Goal: Task Accomplishment & Management: Manage account settings

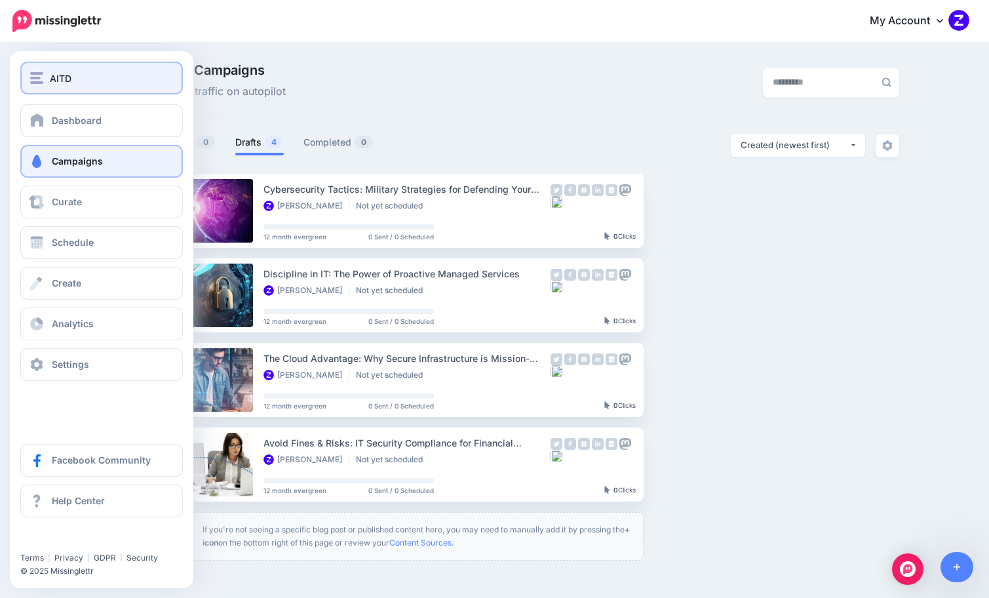
click at [48, 69] on button "AITD" at bounding box center [101, 78] width 163 height 33
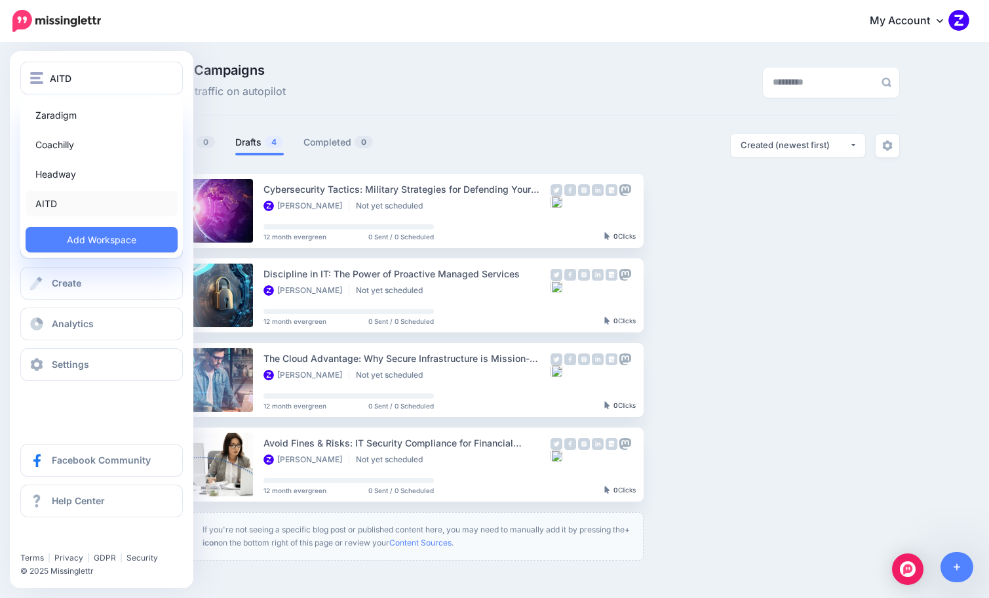
click at [60, 203] on link "AITD" at bounding box center [102, 204] width 152 height 26
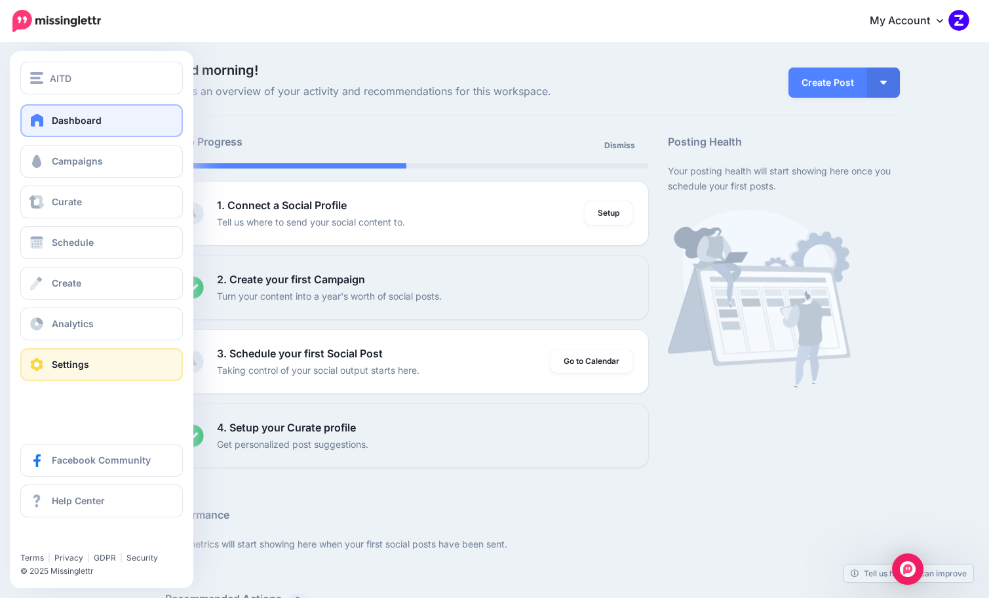
click at [54, 367] on span "Settings" at bounding box center [70, 364] width 37 height 11
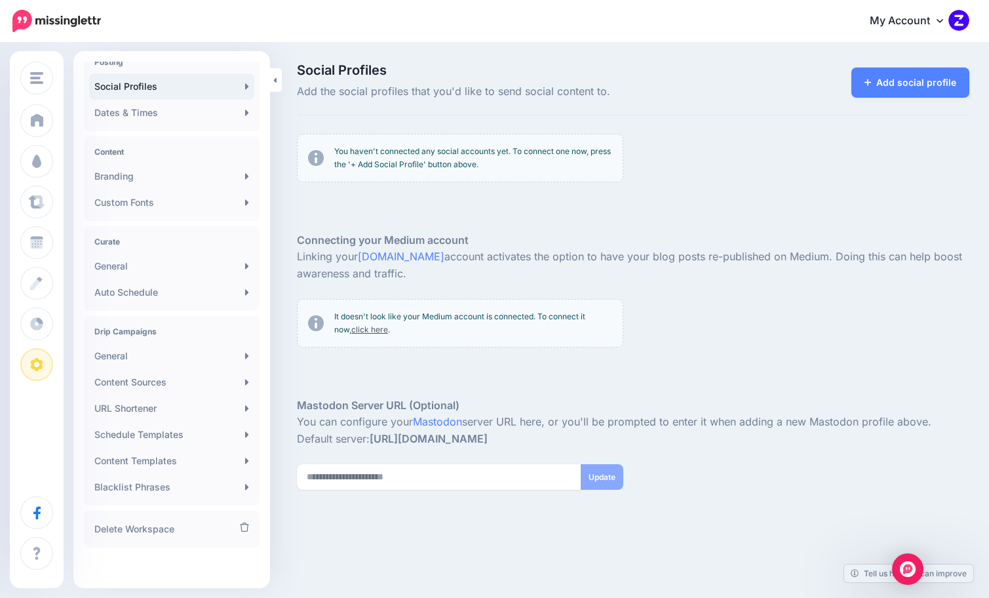
scroll to position [123, 0]
click at [940, 19] on link "My Account" at bounding box center [913, 21] width 113 height 32
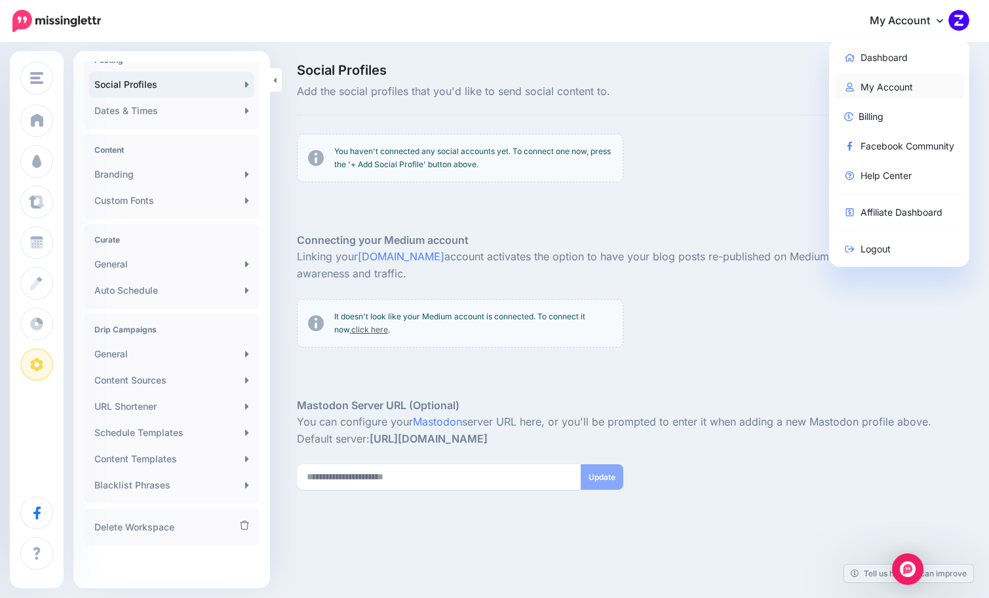
click at [871, 96] on link "My Account" at bounding box center [900, 87] width 130 height 26
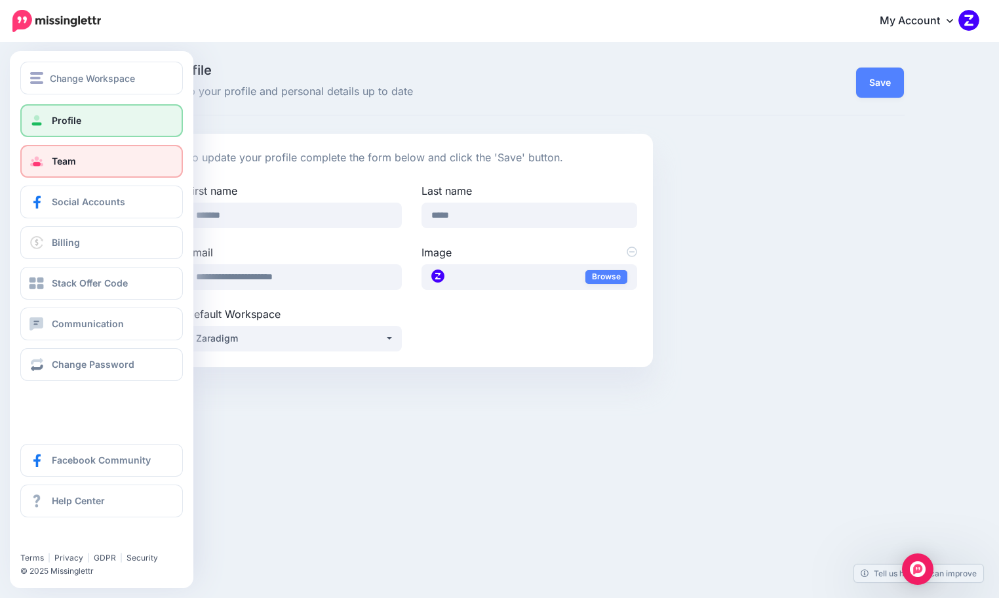
click at [111, 159] on link "Team" at bounding box center [101, 161] width 163 height 33
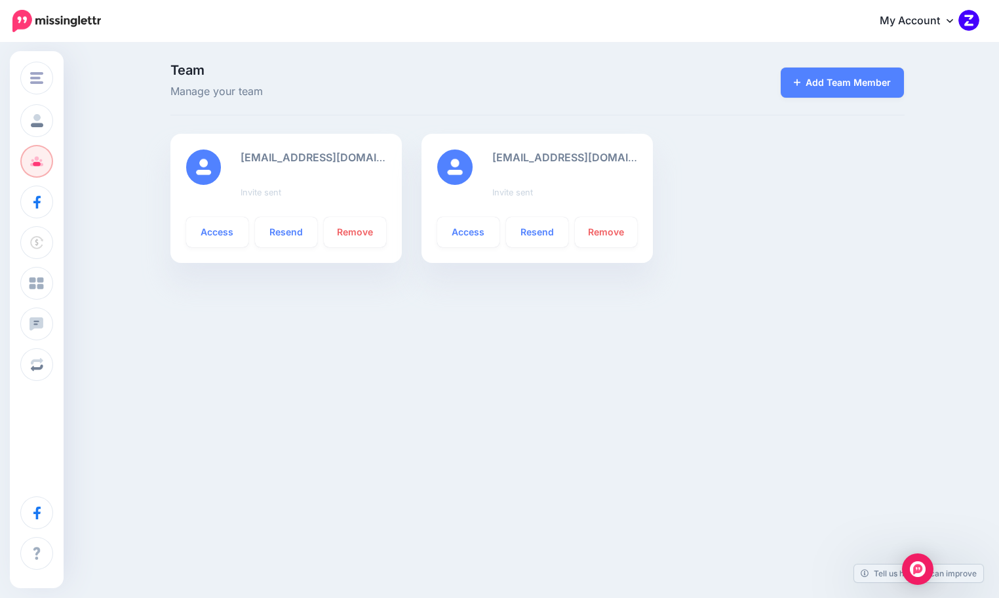
click at [342, 159] on b "[EMAIL_ADDRESS][DOMAIN_NAME]" at bounding box center [334, 157] width 186 height 13
click at [726, 50] on div "Team Manage your team Add Team Member [EMAIL_ADDRESS][DOMAIN_NAME] Invite sent …" at bounding box center [499, 176] width 999 height 264
click at [543, 233] on link "Resend" at bounding box center [537, 232] width 62 height 30
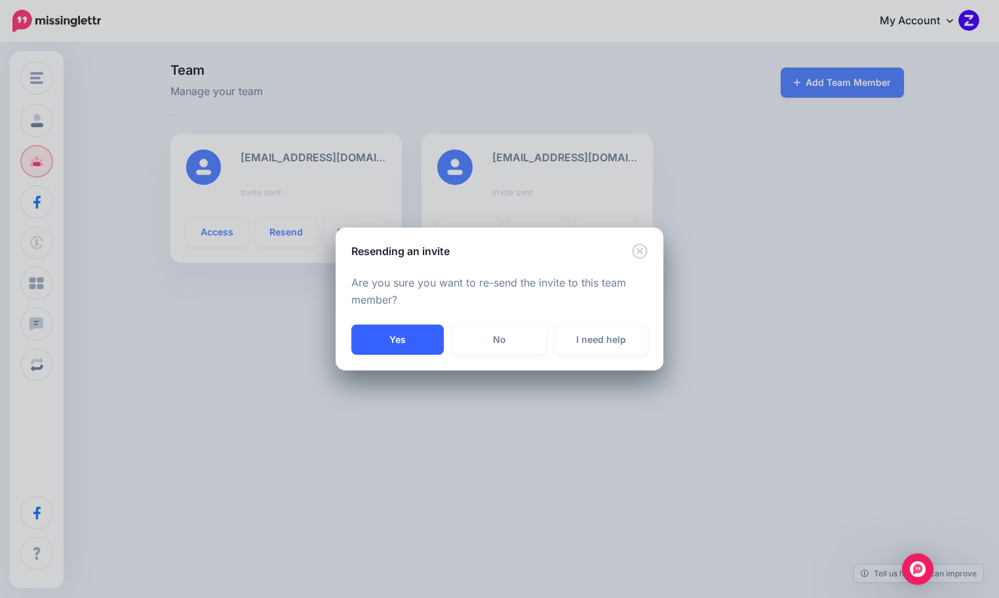
click at [395, 342] on button "Yes" at bounding box center [397, 340] width 92 height 30
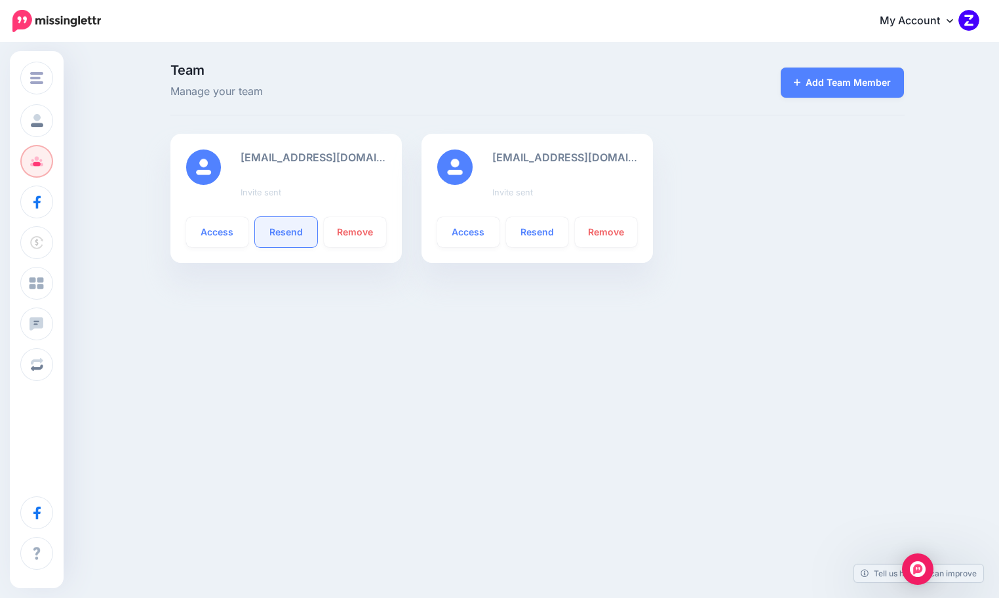
click at [302, 230] on link "Resend" at bounding box center [286, 232] width 62 height 30
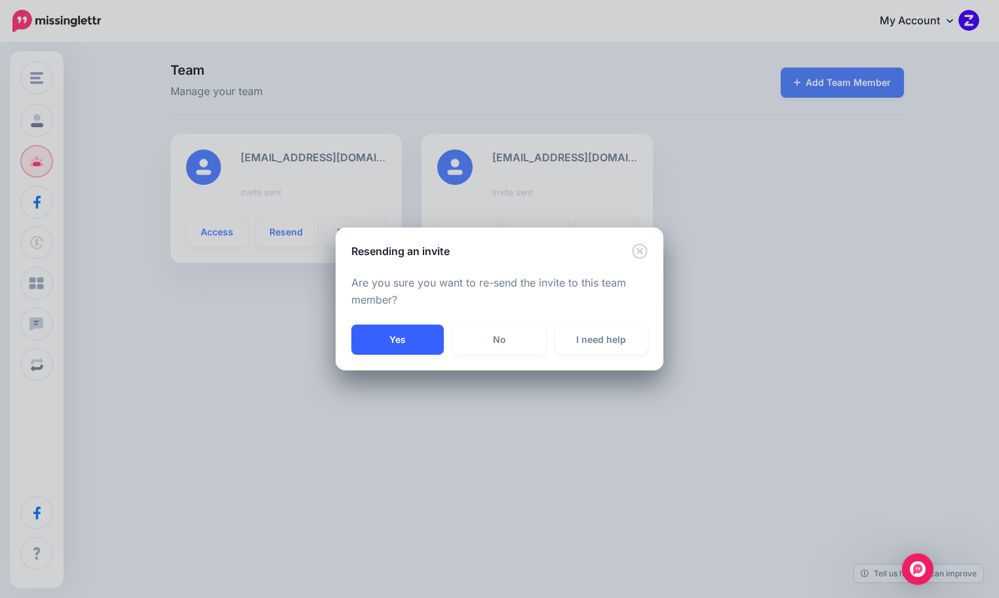
click at [411, 332] on button "Yes" at bounding box center [397, 340] width 92 height 30
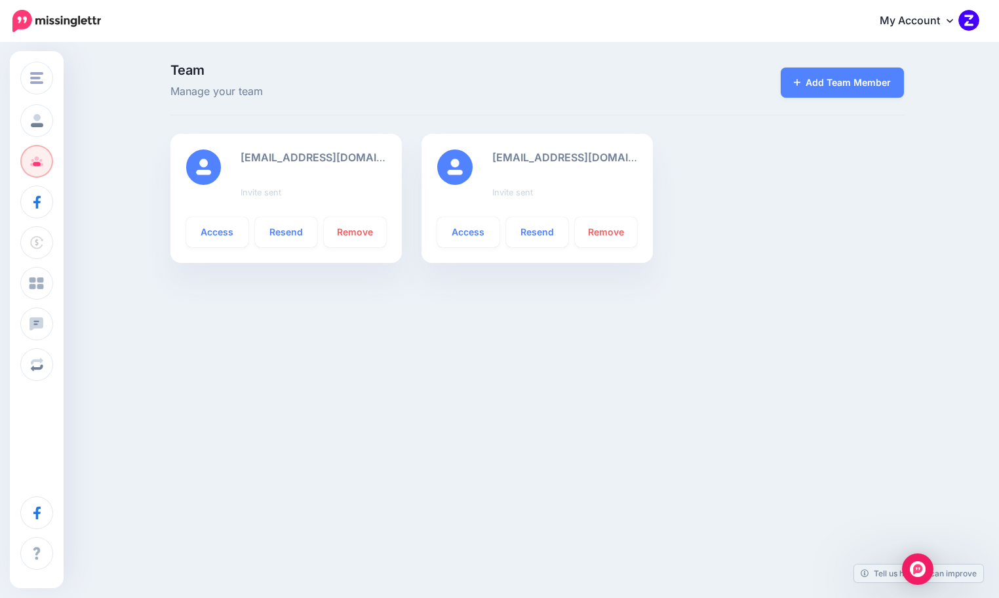
click at [355, 155] on b "[EMAIL_ADDRESS][DOMAIN_NAME]" at bounding box center [334, 157] width 186 height 13
click at [538, 230] on link "Resend" at bounding box center [537, 232] width 62 height 30
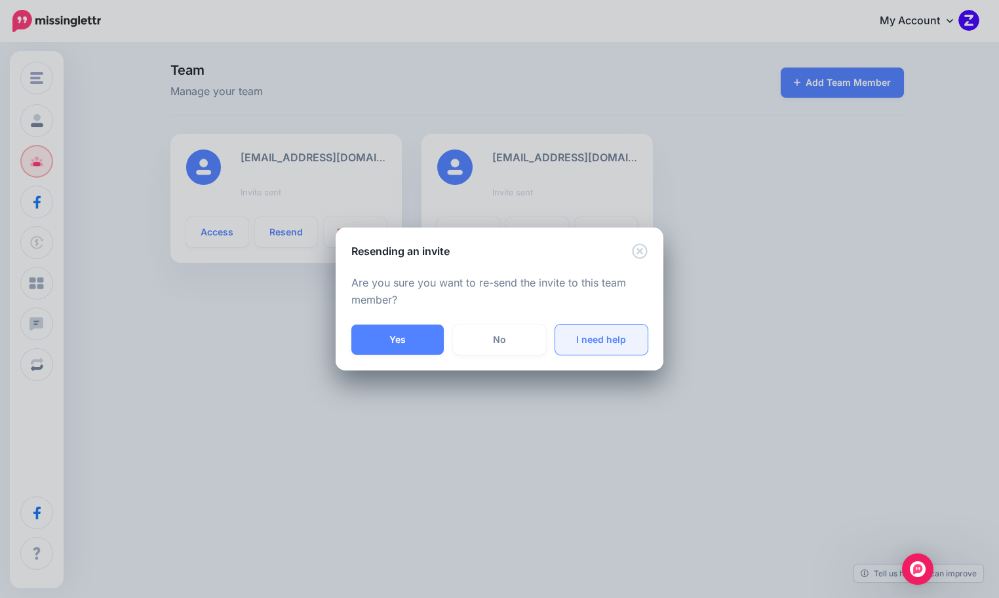
click at [608, 336] on link "I need help" at bounding box center [601, 340] width 92 height 30
click at [619, 342] on link "I need help" at bounding box center [601, 340] width 92 height 30
click at [645, 252] on icon "Close" at bounding box center [640, 251] width 16 height 16
